Goal: Navigation & Orientation: Find specific page/section

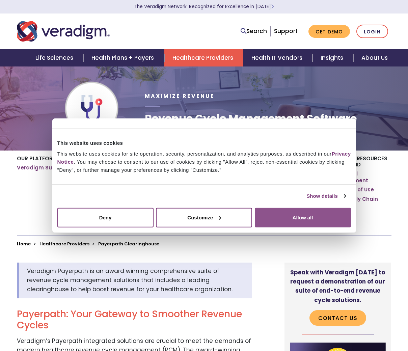
click at [282, 219] on button "Allow all" at bounding box center [303, 218] width 96 height 20
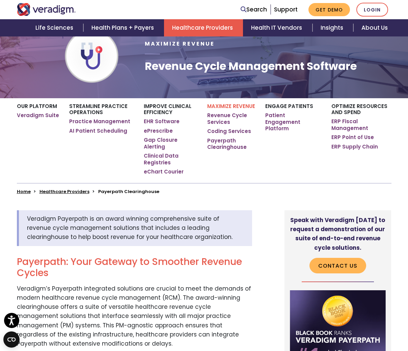
scroll to position [52, 0]
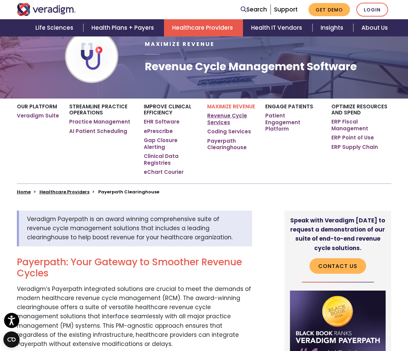
click at [239, 113] on link "Revenue Cycle Services" at bounding box center [231, 118] width 48 height 13
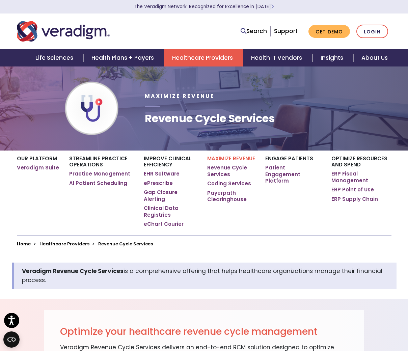
click at [202, 51] on link "Healthcare Providers" at bounding box center [203, 57] width 79 height 17
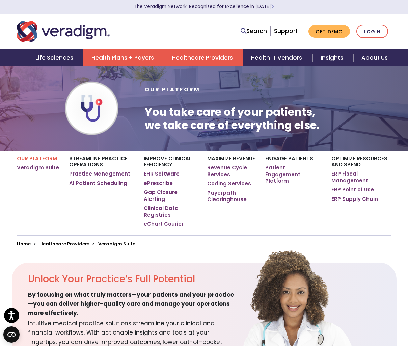
click at [143, 60] on link "Health Plans + Payers" at bounding box center [123, 57] width 81 height 17
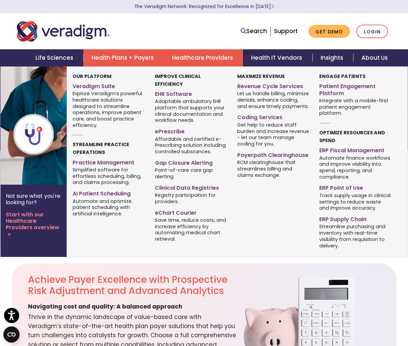
click at [191, 57] on link "Healthcare Providers" at bounding box center [203, 57] width 79 height 17
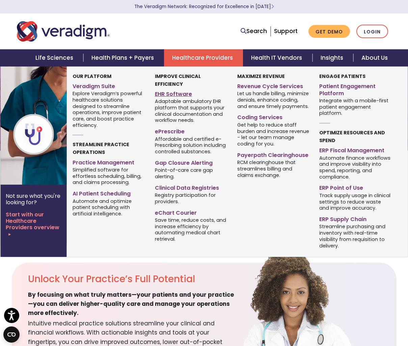
click at [182, 92] on link "EHR Software" at bounding box center [191, 93] width 72 height 10
